Goal: Check status: Check status

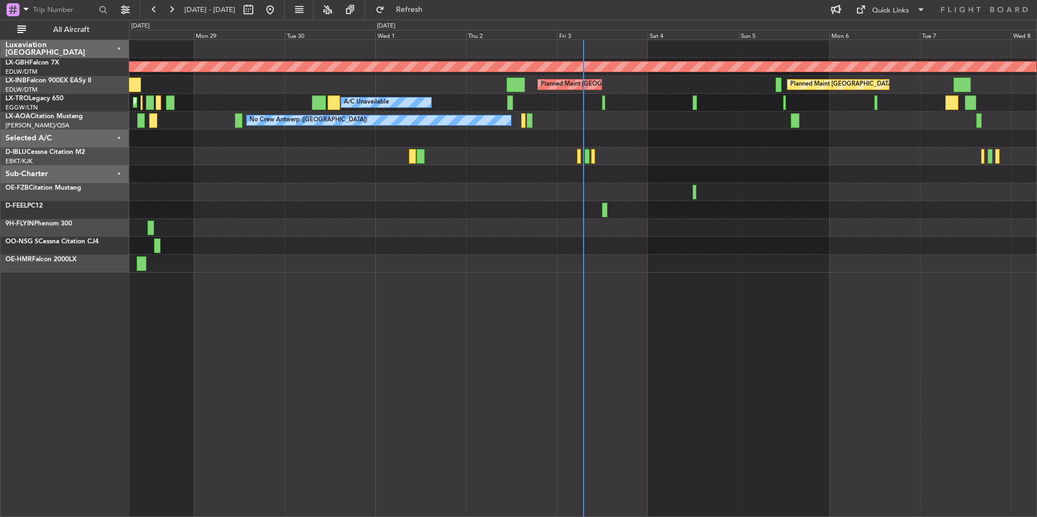
click at [120, 138] on div "Selected A/C" at bounding box center [65, 139] width 129 height 18
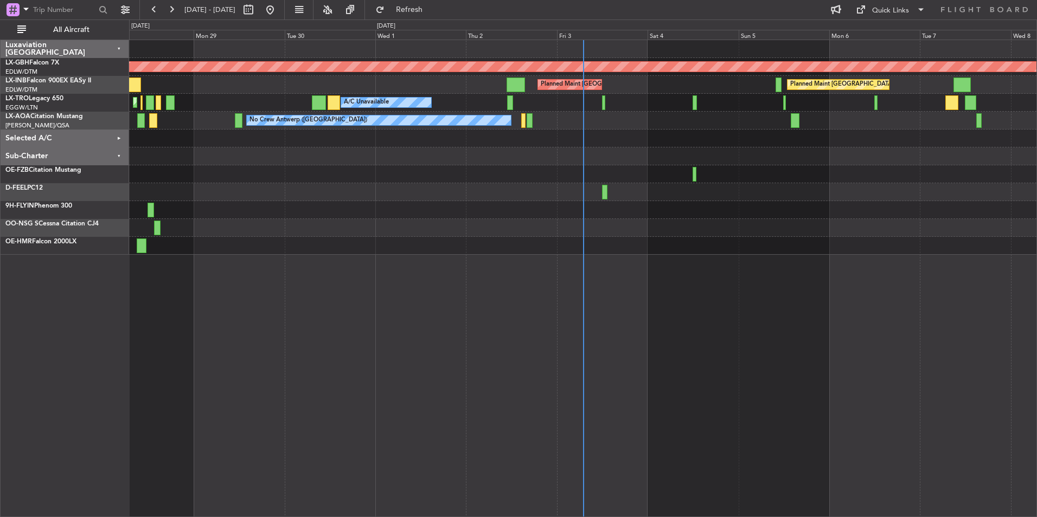
click at [119, 153] on div "Sub-Charter" at bounding box center [65, 156] width 129 height 18
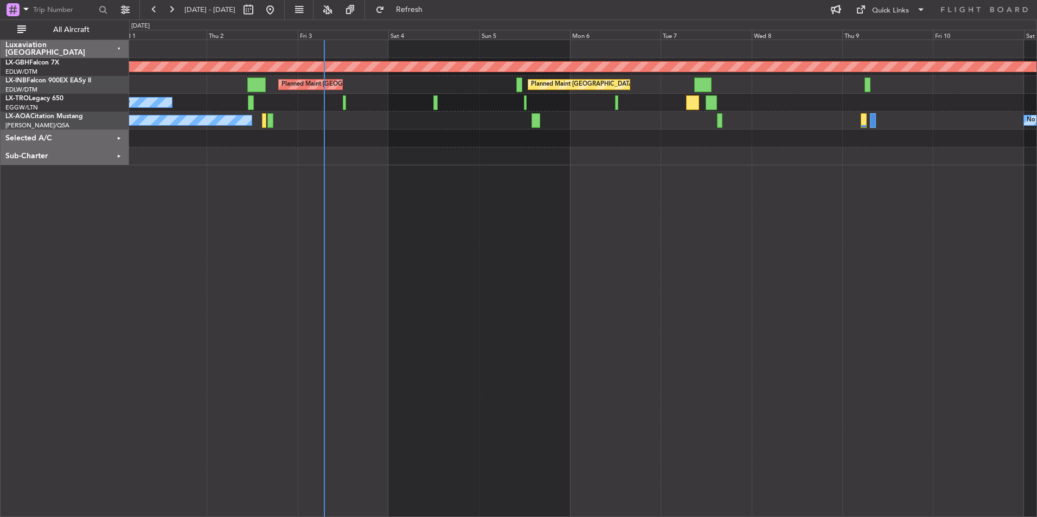
click at [594, 261] on div "Planned Maint Nurnberg Planned Maint [GEOGRAPHIC_DATA] ([GEOGRAPHIC_DATA]) Plan…" at bounding box center [583, 279] width 908 height 478
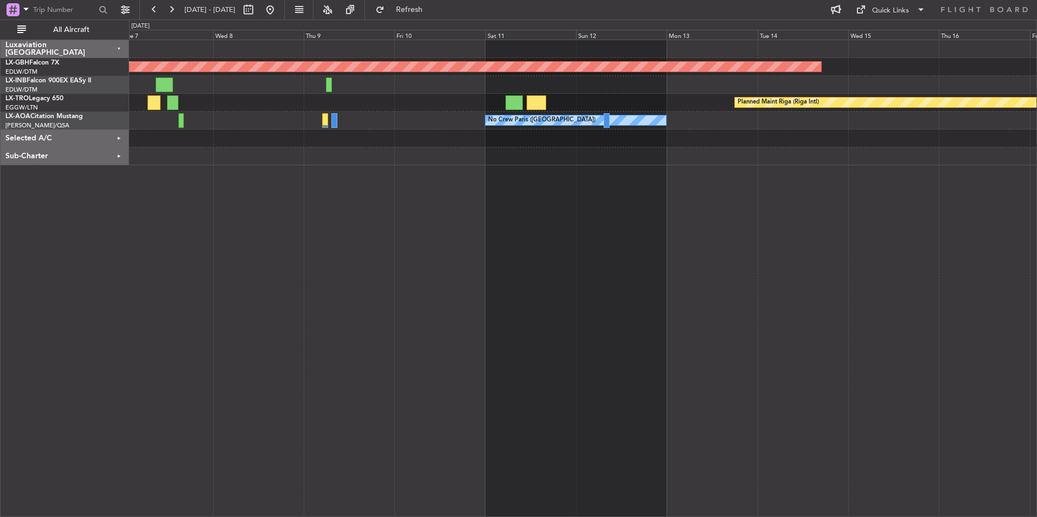
click at [354, 302] on div "Planned Maint Nurnberg Planned Maint [GEOGRAPHIC_DATA] ([GEOGRAPHIC_DATA]) Plan…" at bounding box center [583, 279] width 908 height 478
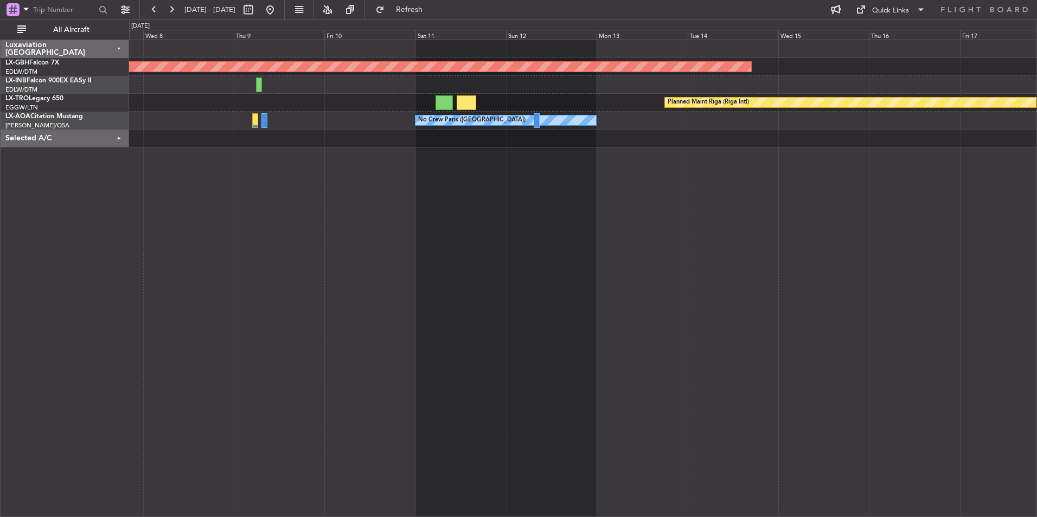
click at [880, 337] on div "Planned Maint Nurnberg Planned Maint [GEOGRAPHIC_DATA] ([GEOGRAPHIC_DATA]) Plan…" at bounding box center [583, 279] width 908 height 478
click at [115, 136] on div "Selected A/C" at bounding box center [65, 139] width 129 height 18
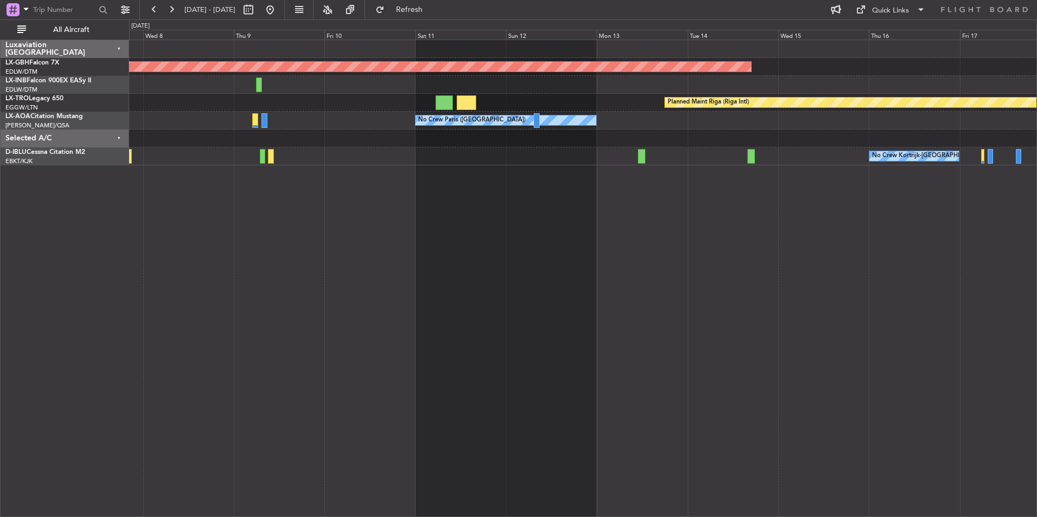
click at [119, 137] on div "Selected A/C" at bounding box center [65, 139] width 129 height 18
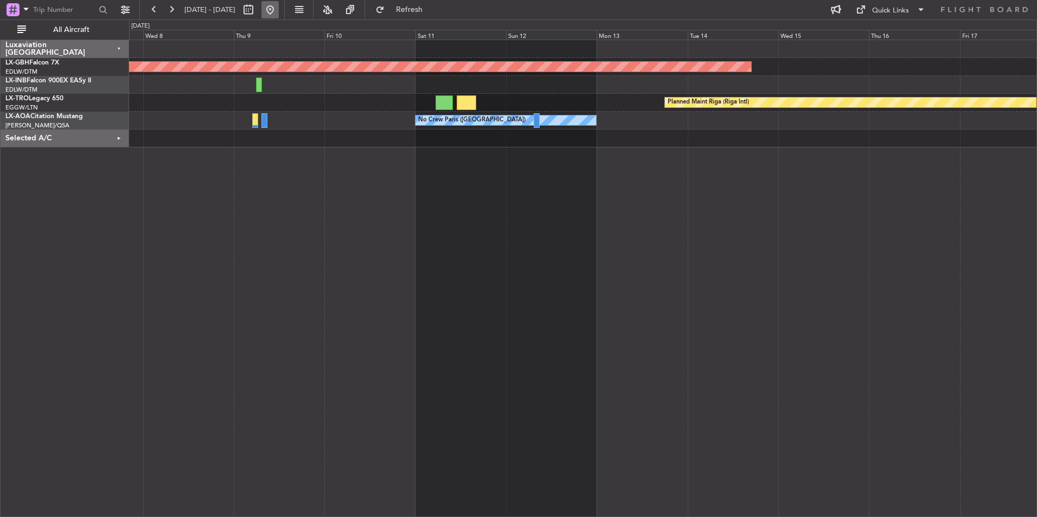
click at [279, 10] on button at bounding box center [269, 9] width 17 height 17
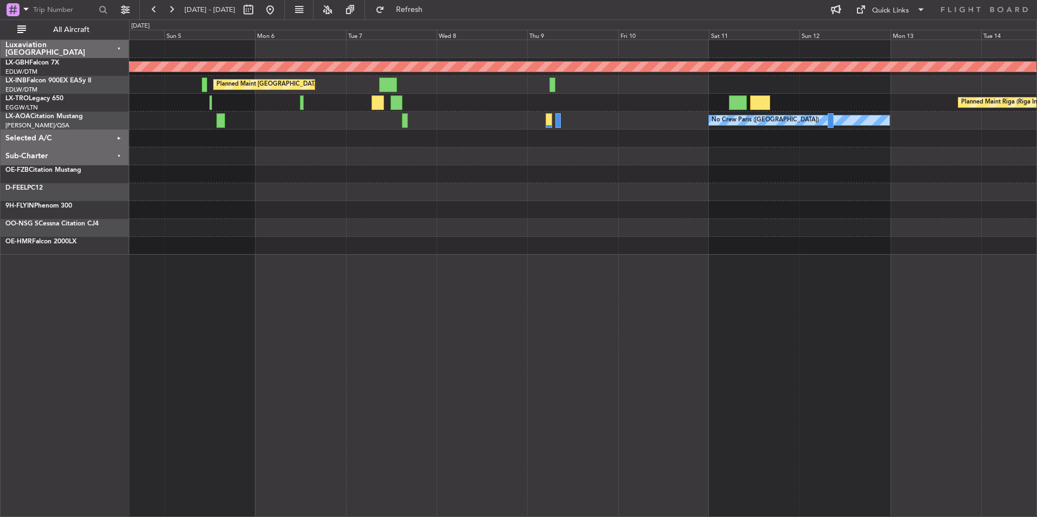
click at [321, 201] on div "Planned Maint Nurnberg Planned Maint [GEOGRAPHIC_DATA] ([GEOGRAPHIC_DATA]) Plan…" at bounding box center [582, 147] width 907 height 215
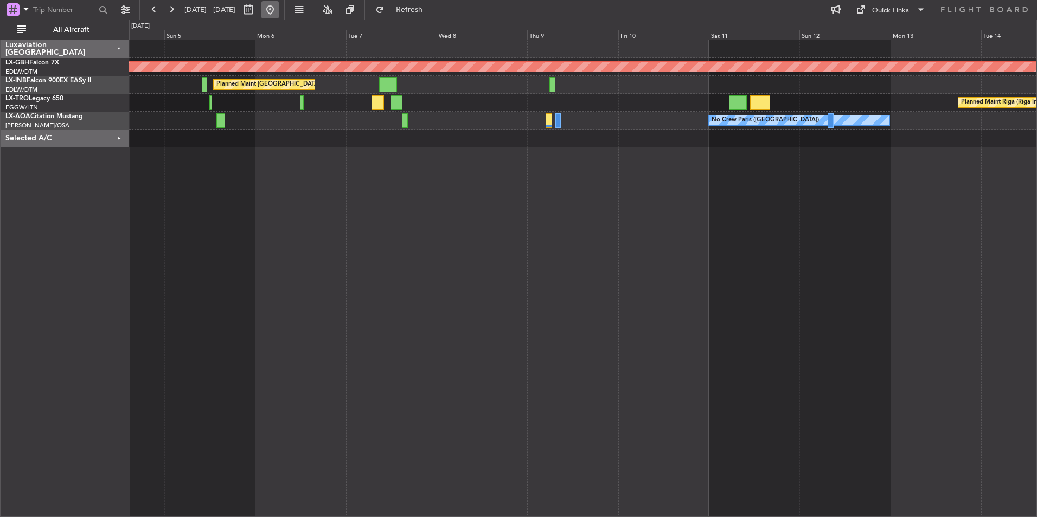
click at [279, 11] on button at bounding box center [269, 9] width 17 height 17
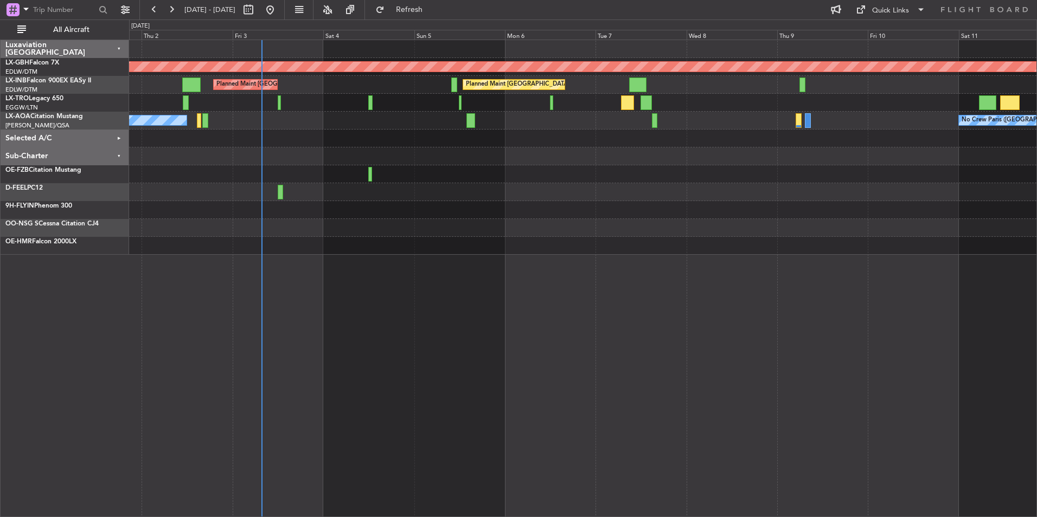
click at [220, 253] on div "Planned Maint Nurnberg Planned Maint [GEOGRAPHIC_DATA] ([GEOGRAPHIC_DATA]) Plan…" at bounding box center [582, 147] width 907 height 215
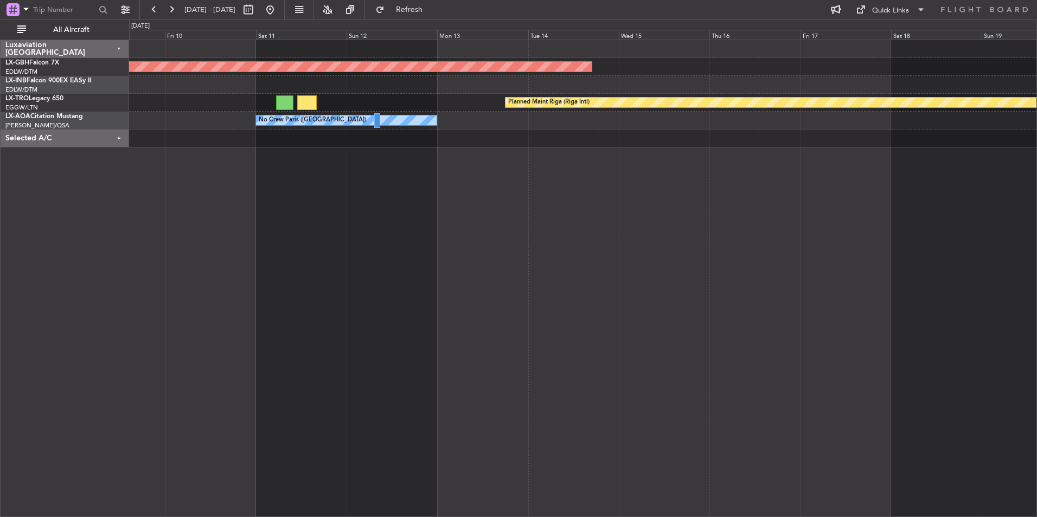
click at [383, 236] on div "Planned Maint Nurnberg Planned Maint [GEOGRAPHIC_DATA] (Riga Intl) No Crew [GEO…" at bounding box center [583, 279] width 908 height 478
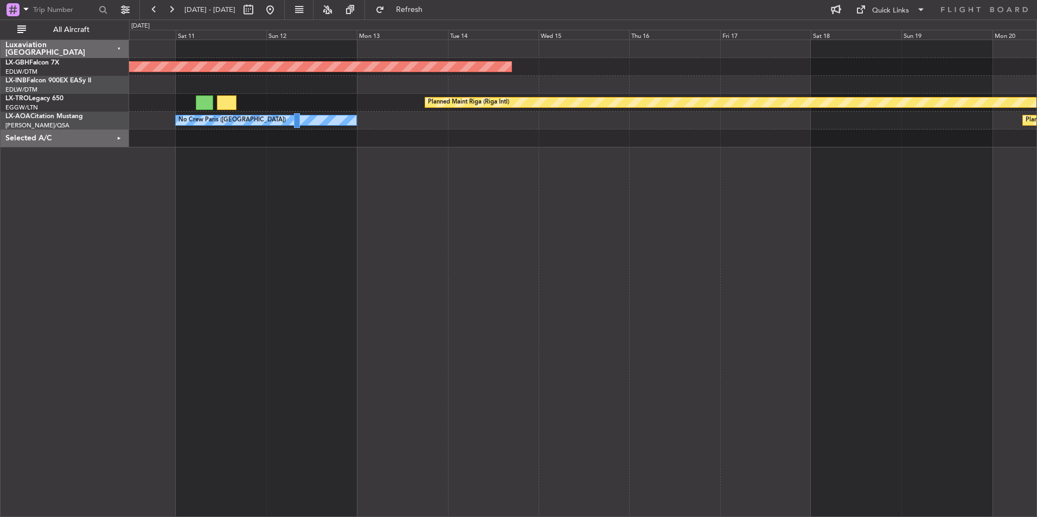
click at [415, 269] on div "Planned Maint Nurnberg Planned Maint [GEOGRAPHIC_DATA] (Riga Intl) No Crew [GEO…" at bounding box center [583, 279] width 908 height 478
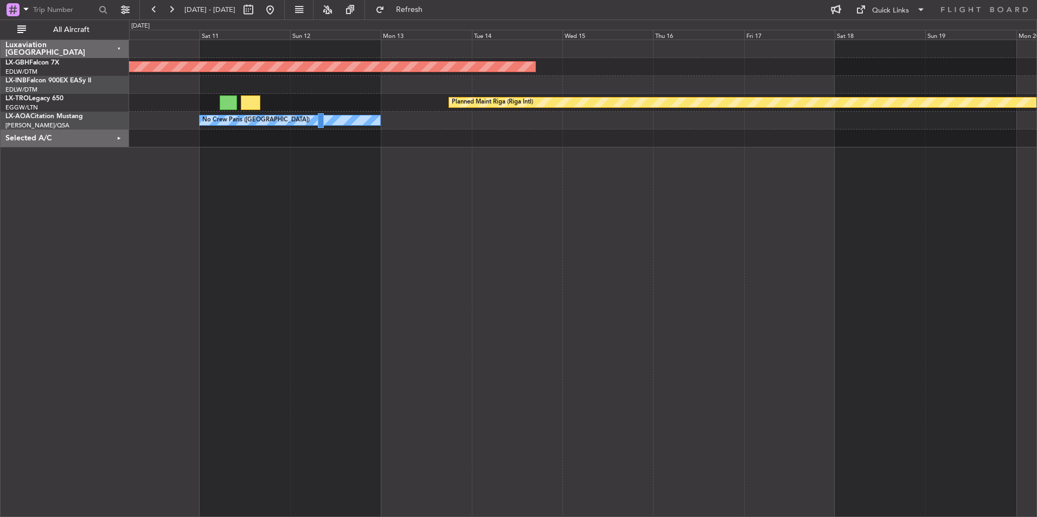
click at [522, 266] on div "Planned Maint Nurnberg Planned Maint [GEOGRAPHIC_DATA] (Riga Intl) No Crew [GEO…" at bounding box center [583, 279] width 908 height 478
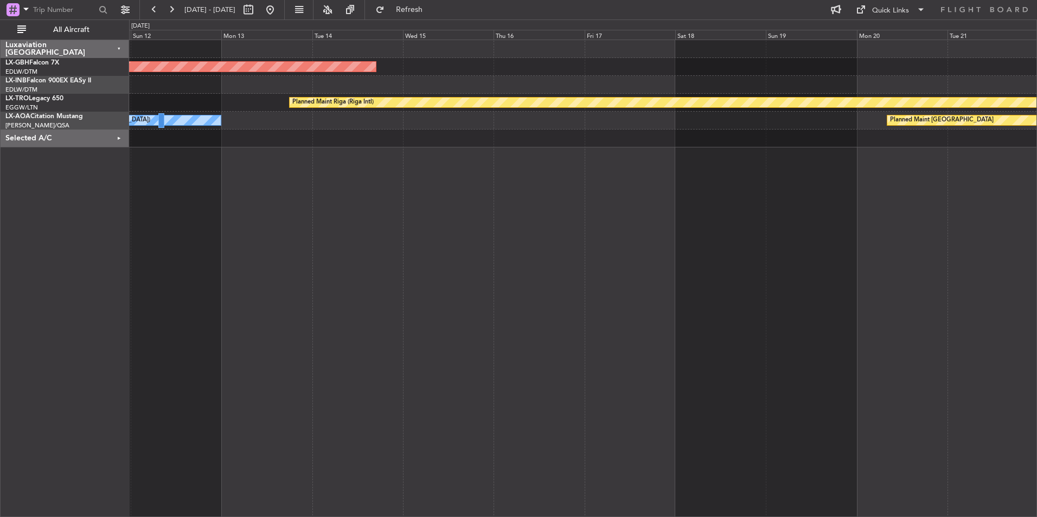
click at [570, 193] on div "Planned Maint Nurnberg Planned Maint [GEOGRAPHIC_DATA] (Riga Intl) No Crew [GEO…" at bounding box center [583, 279] width 908 height 478
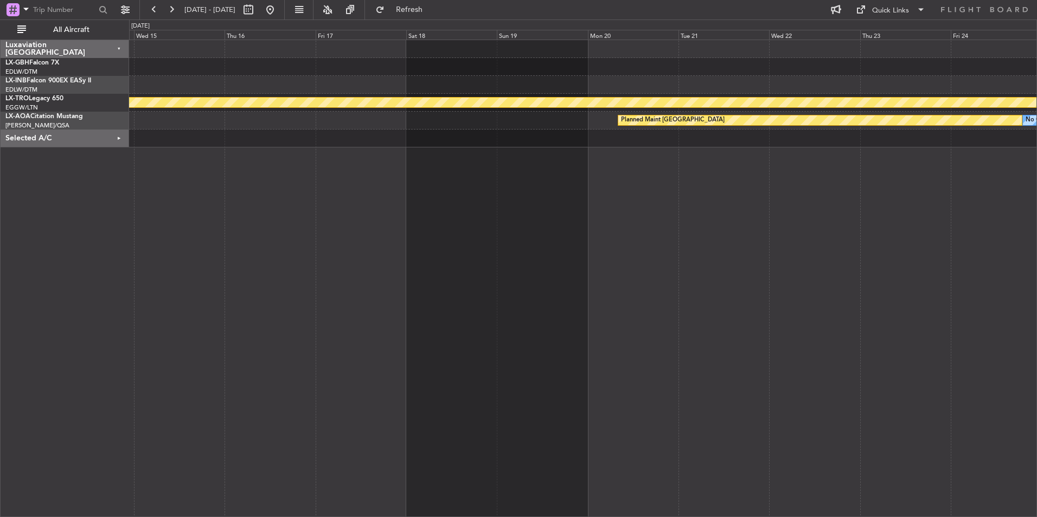
click at [426, 243] on div "Planned Maint Nurnberg Planned Maint [GEOGRAPHIC_DATA] (Riga Intl) Planned Main…" at bounding box center [583, 279] width 908 height 478
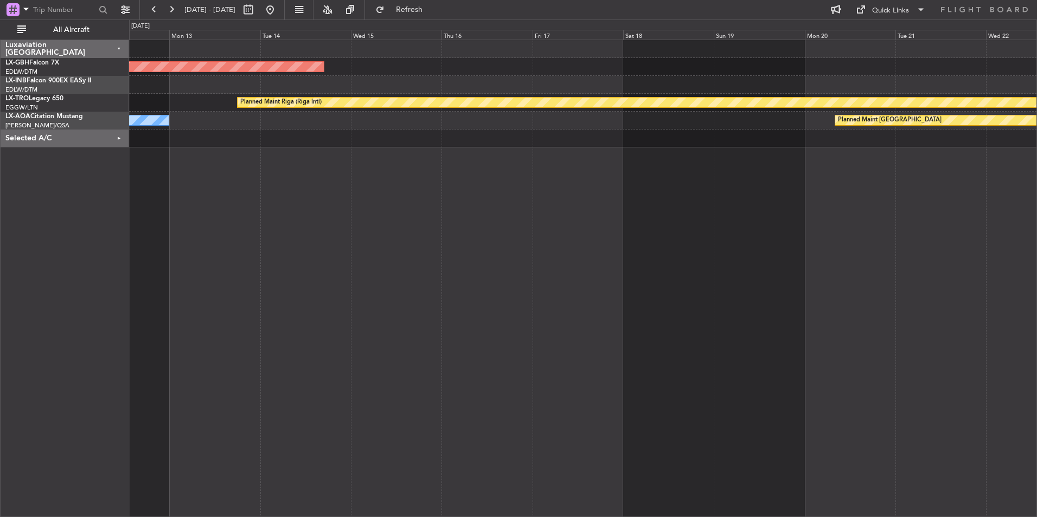
click at [844, 241] on div "Planned Maint Nurnberg Planned Maint [GEOGRAPHIC_DATA] (Riga Intl) Planned Main…" at bounding box center [583, 279] width 908 height 478
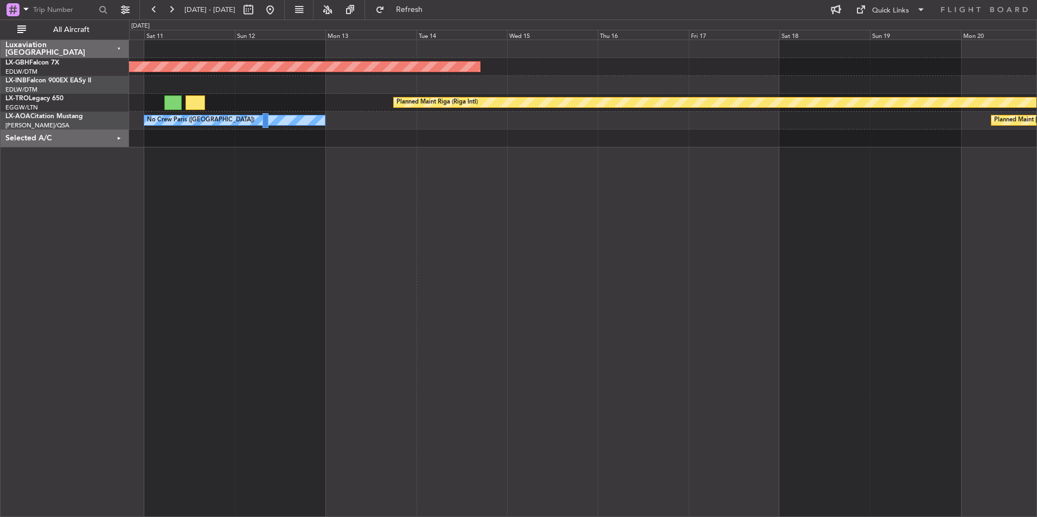
click at [803, 257] on div "Planned Maint Nurnberg Planned Maint [GEOGRAPHIC_DATA] (Riga Intl) Planned Main…" at bounding box center [583, 279] width 908 height 478
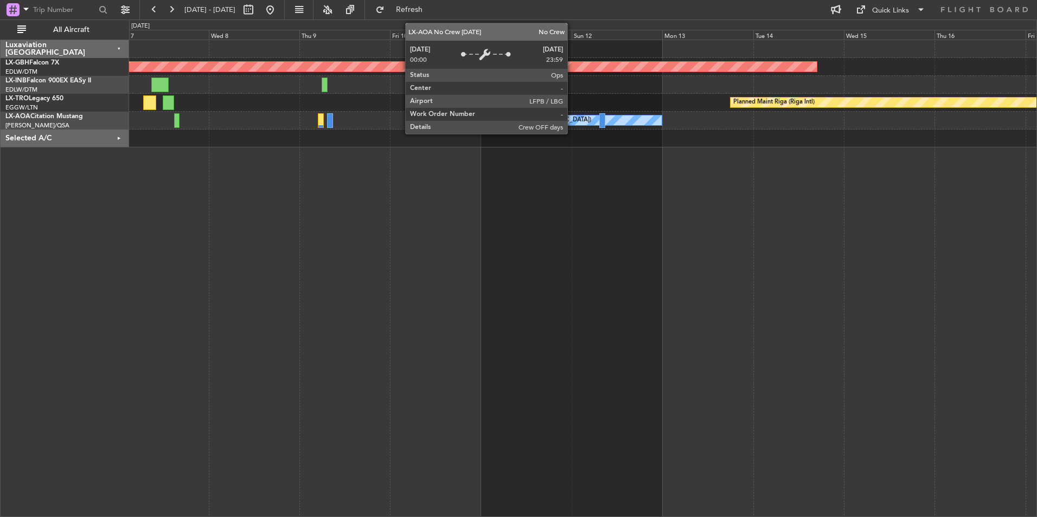
click at [572, 119] on div "No Crew Paris ([GEOGRAPHIC_DATA])" at bounding box center [571, 120] width 181 height 10
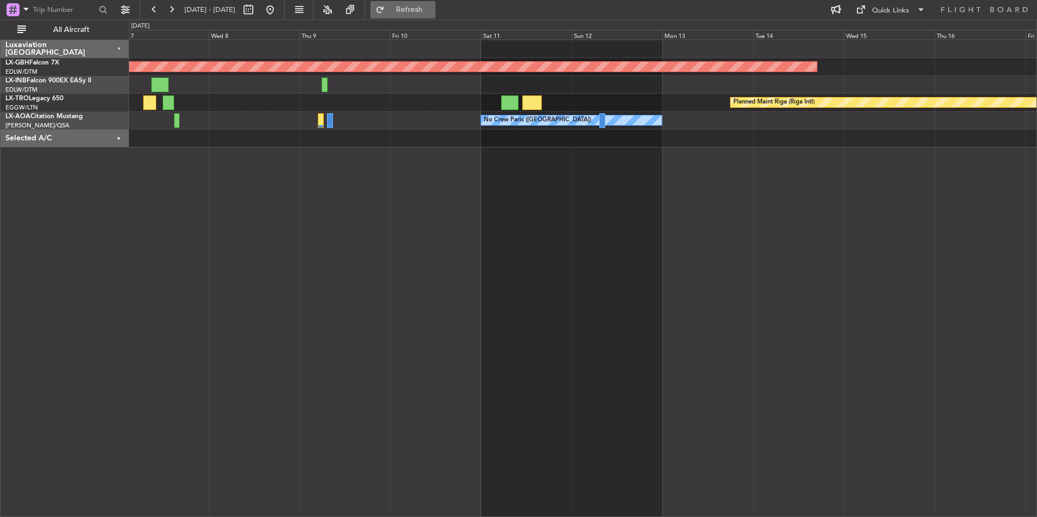
click at [420, 8] on button "Refresh" at bounding box center [402, 9] width 65 height 17
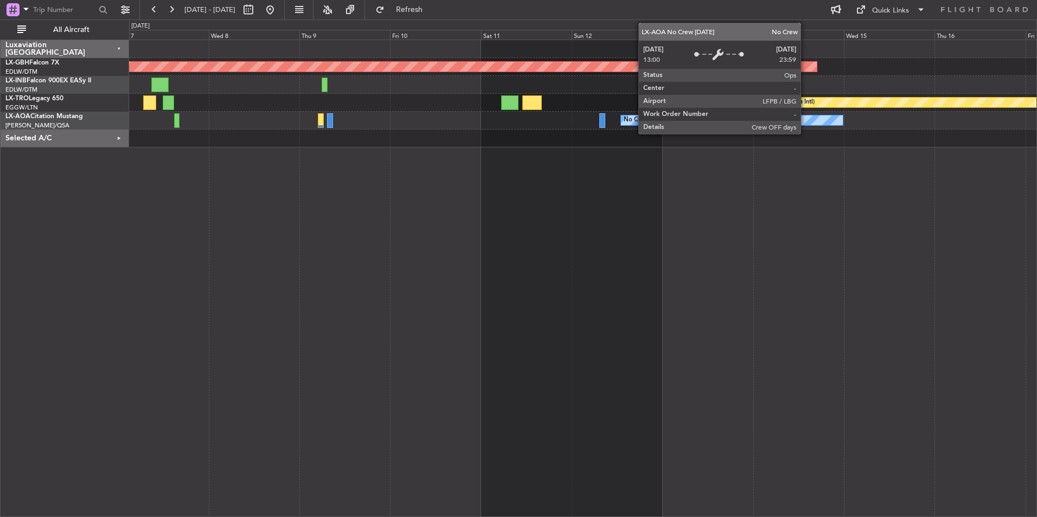
click at [805, 120] on div "No Crew Paris ([GEOGRAPHIC_DATA])" at bounding box center [732, 120] width 222 height 10
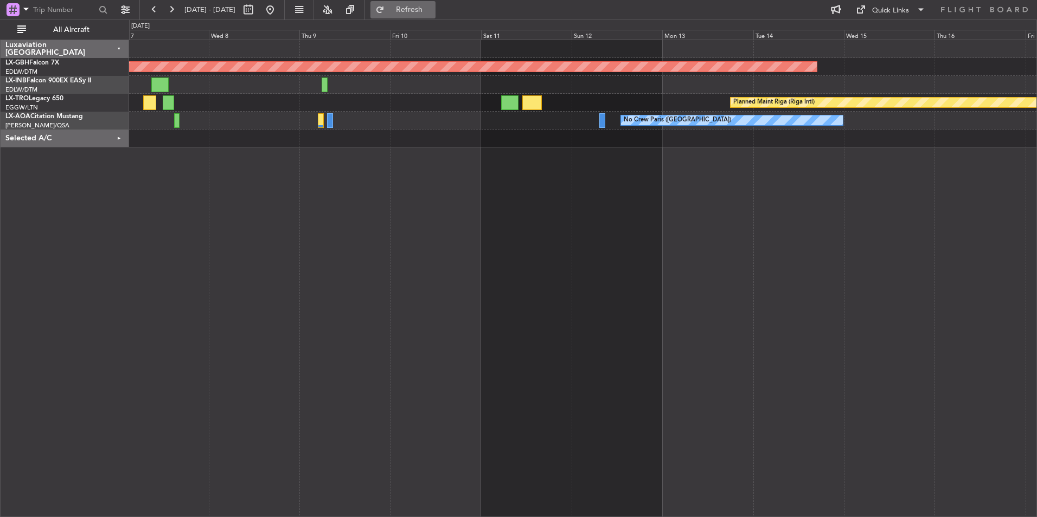
click at [432, 9] on span "Refresh" at bounding box center [410, 10] width 46 height 8
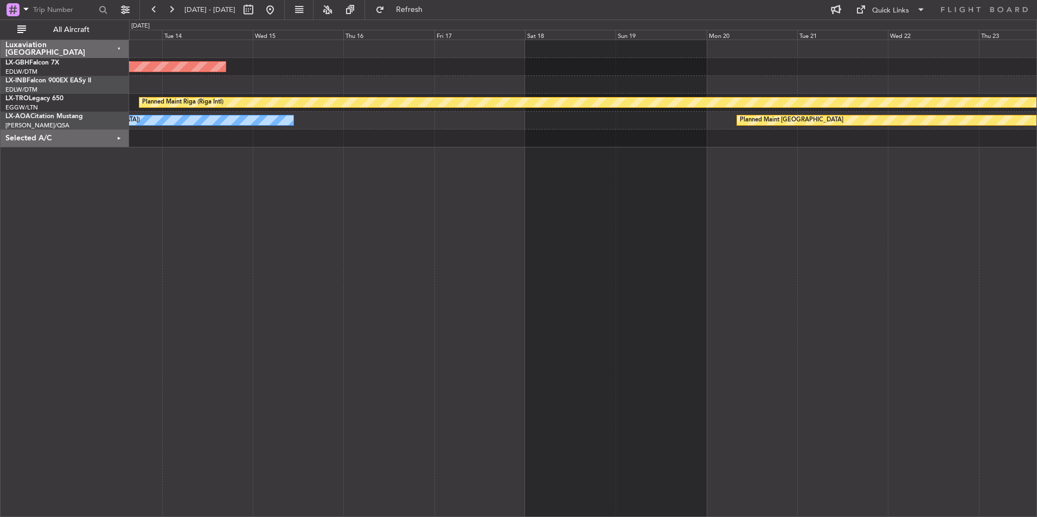
click at [275, 285] on div "Planned Maint Nurnberg Planned Maint [GEOGRAPHIC_DATA] (Riga Intl) No Crew [GEO…" at bounding box center [583, 279] width 908 height 478
click at [804, 303] on div "Planned Maint Nurnberg Planned Maint [GEOGRAPHIC_DATA] (Riga Intl) No Crew [GEO…" at bounding box center [583, 279] width 908 height 478
click at [910, 300] on div "Planned Maint Nurnberg Planned Maint [GEOGRAPHIC_DATA] (Riga Intl) No Crew [GEO…" at bounding box center [583, 279] width 908 height 478
